Goal: Use online tool/utility: Use online tool/utility

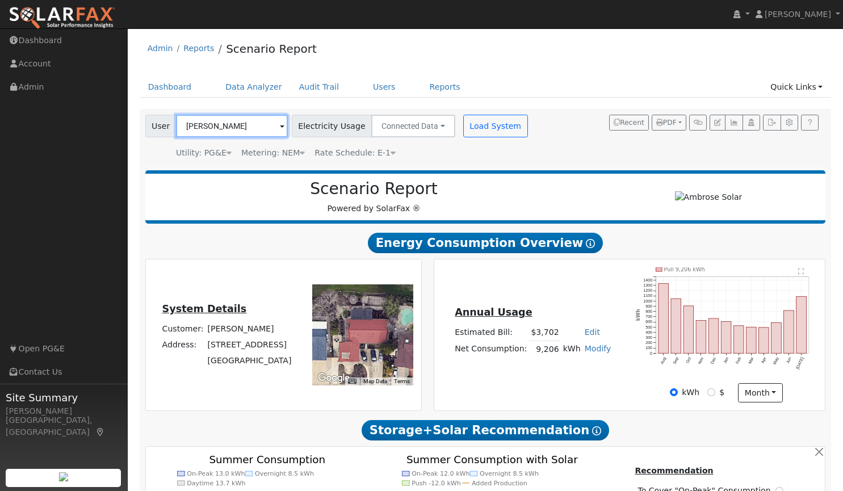
click at [229, 123] on input "[PERSON_NAME]" at bounding box center [232, 126] width 112 height 23
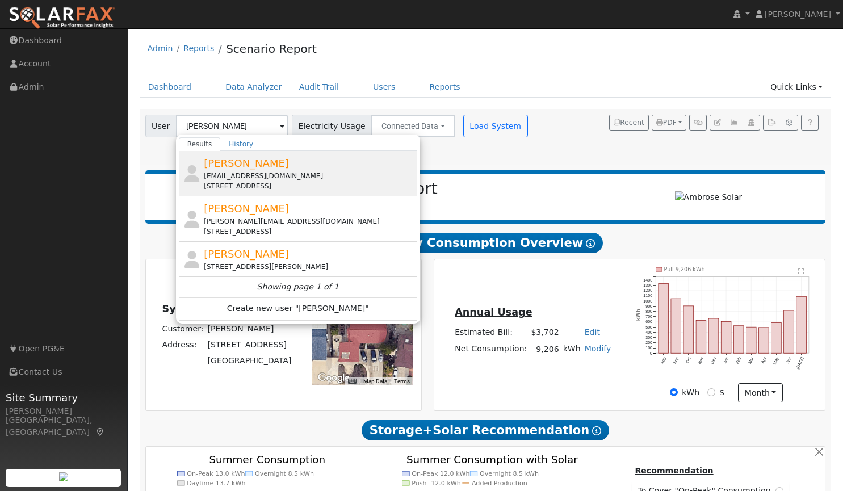
click at [247, 174] on div "[EMAIL_ADDRESS][DOMAIN_NAME]" at bounding box center [309, 176] width 211 height 10
type input "[PERSON_NAME]"
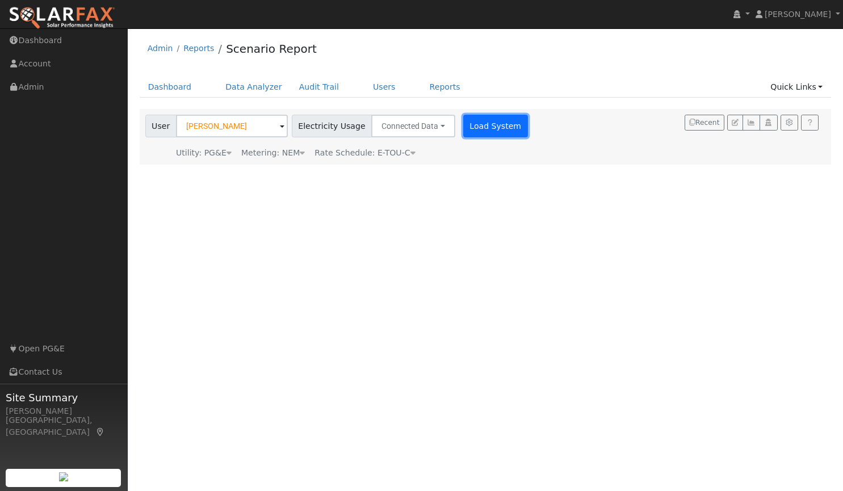
click at [476, 131] on button "Load System" at bounding box center [495, 126] width 65 height 23
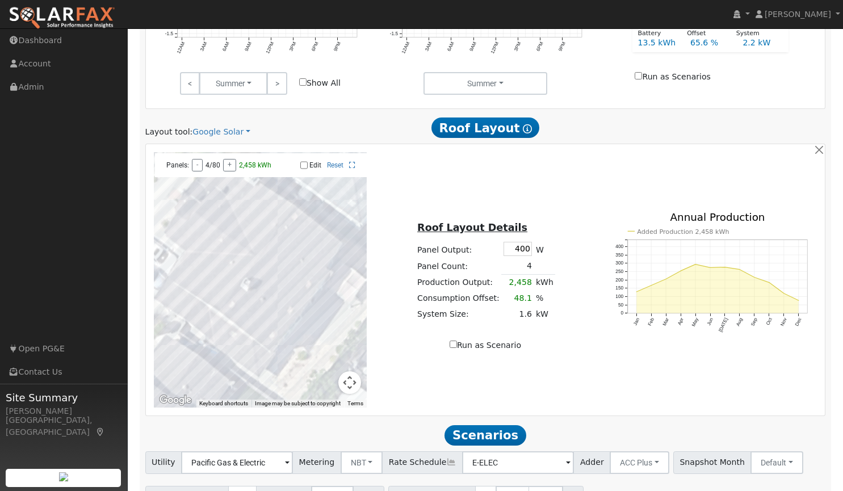
scroll to position [584, 0]
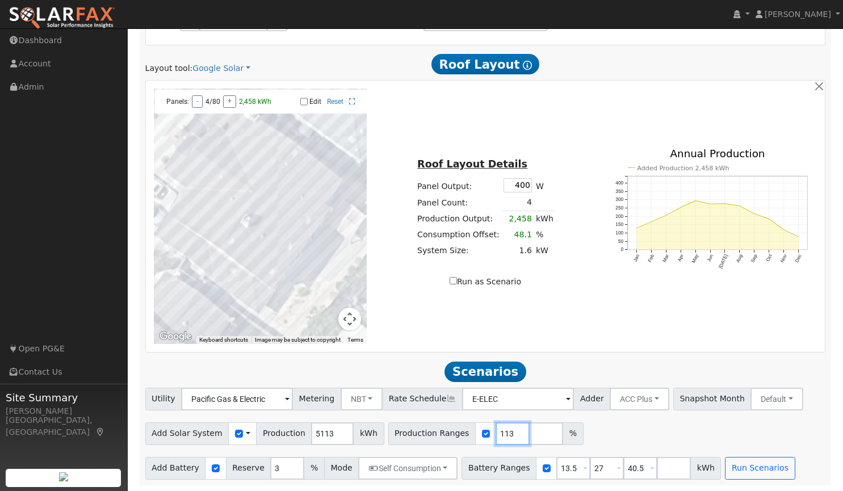
drag, startPoint x: 495, startPoint y: 433, endPoint x: 453, endPoint y: 430, distance: 41.6
click at [495, 430] on input "114" at bounding box center [512, 433] width 34 height 23
click at [495, 434] on input "113" at bounding box center [512, 433] width 34 height 23
drag, startPoint x: 491, startPoint y: 433, endPoint x: 457, endPoint y: 430, distance: 34.8
click at [457, 430] on div "Production Ranges 113 %" at bounding box center [485, 433] width 195 height 23
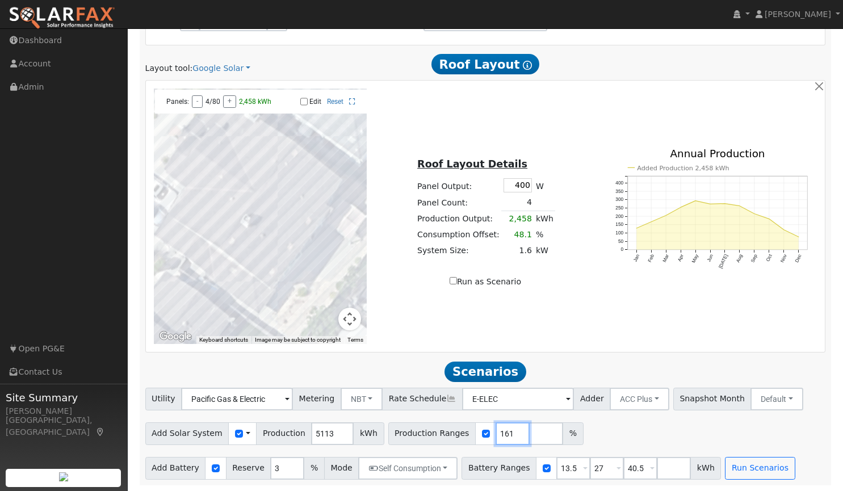
type input "161"
click at [616, 350] on div "To navigate the map with touch gestures double-tap and hold your finger on the …" at bounding box center [485, 216] width 679 height 271
click at [738, 467] on button "Run Scenarios" at bounding box center [760, 468] width 70 height 23
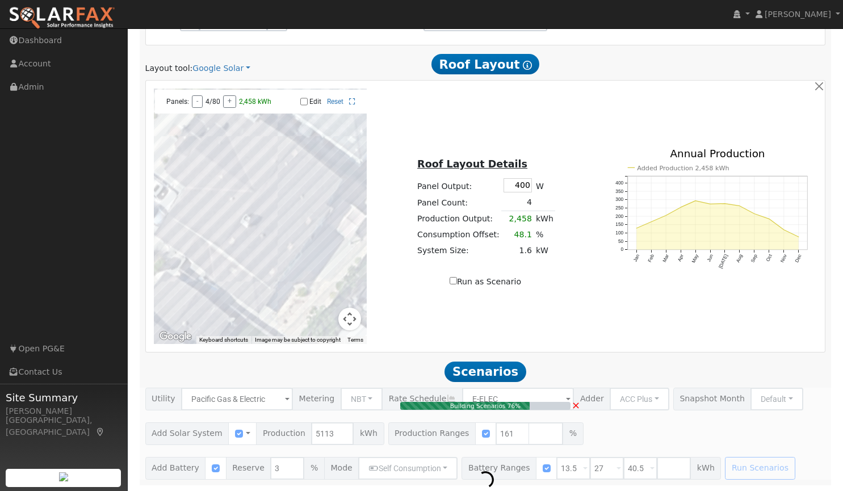
type input "$19,208"
type input "$10,622"
type input "5.5"
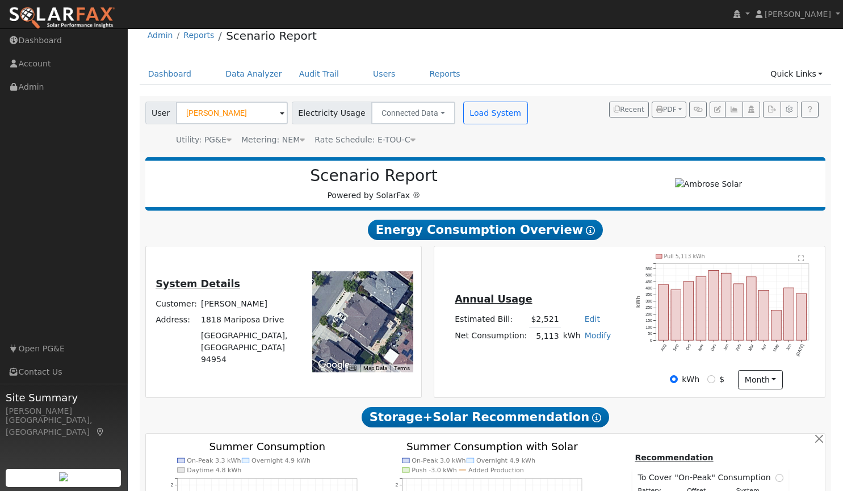
scroll to position [0, 0]
